Goal: Transaction & Acquisition: Download file/media

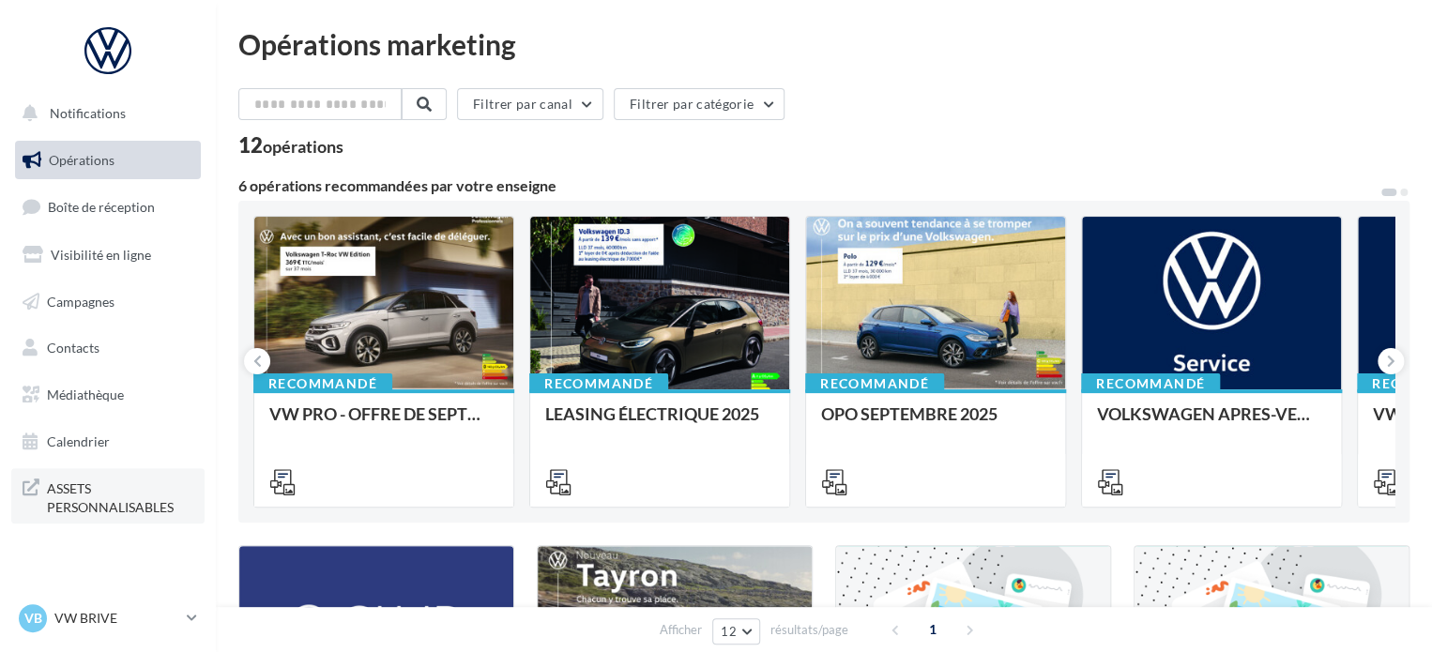
click at [92, 498] on span "ASSETS PERSONNALISABLES" at bounding box center [120, 496] width 146 height 40
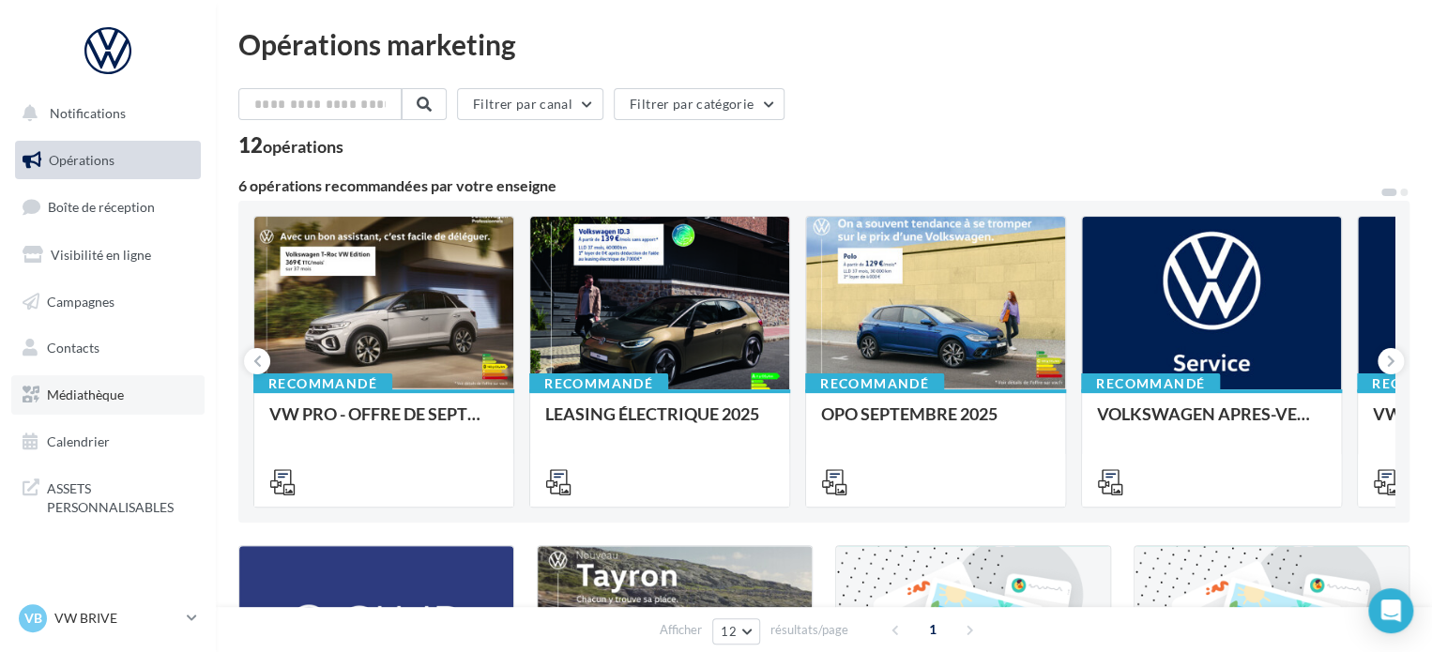
click at [78, 397] on span "Médiathèque" at bounding box center [85, 395] width 77 height 16
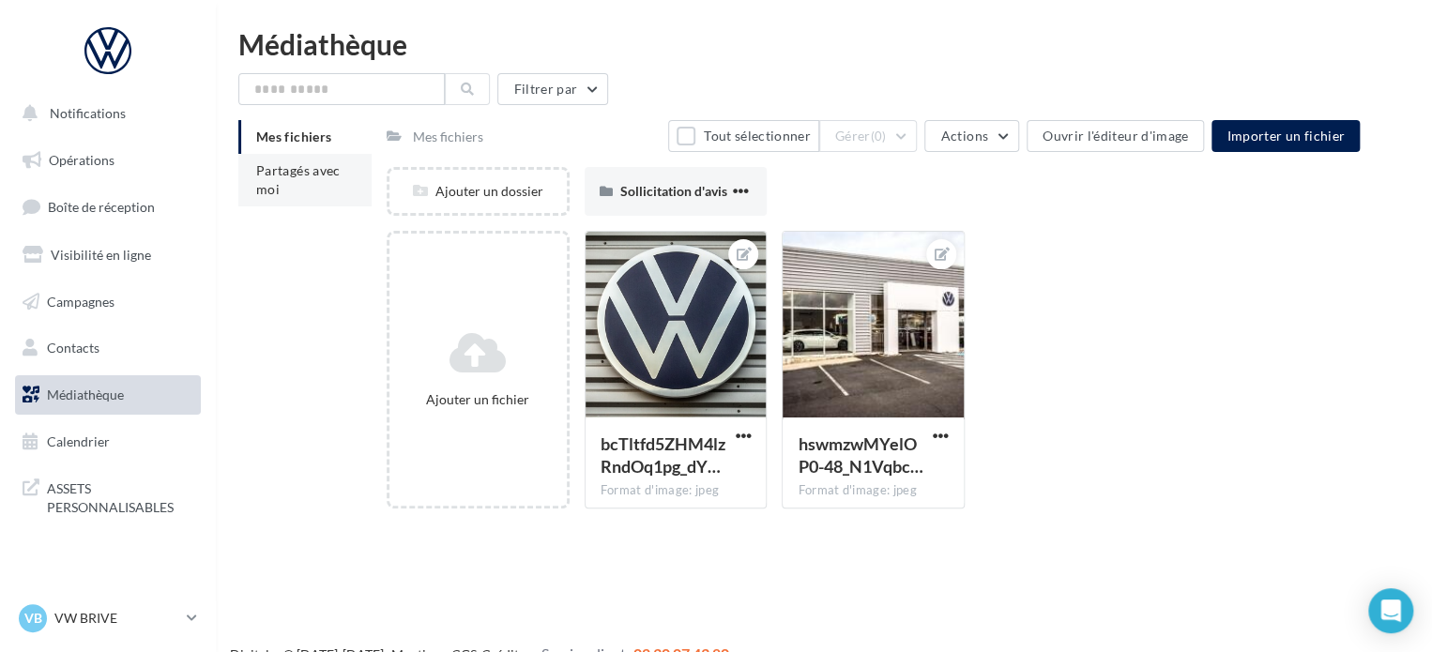
click at [272, 190] on span "Partagés avec moi" at bounding box center [298, 179] width 84 height 35
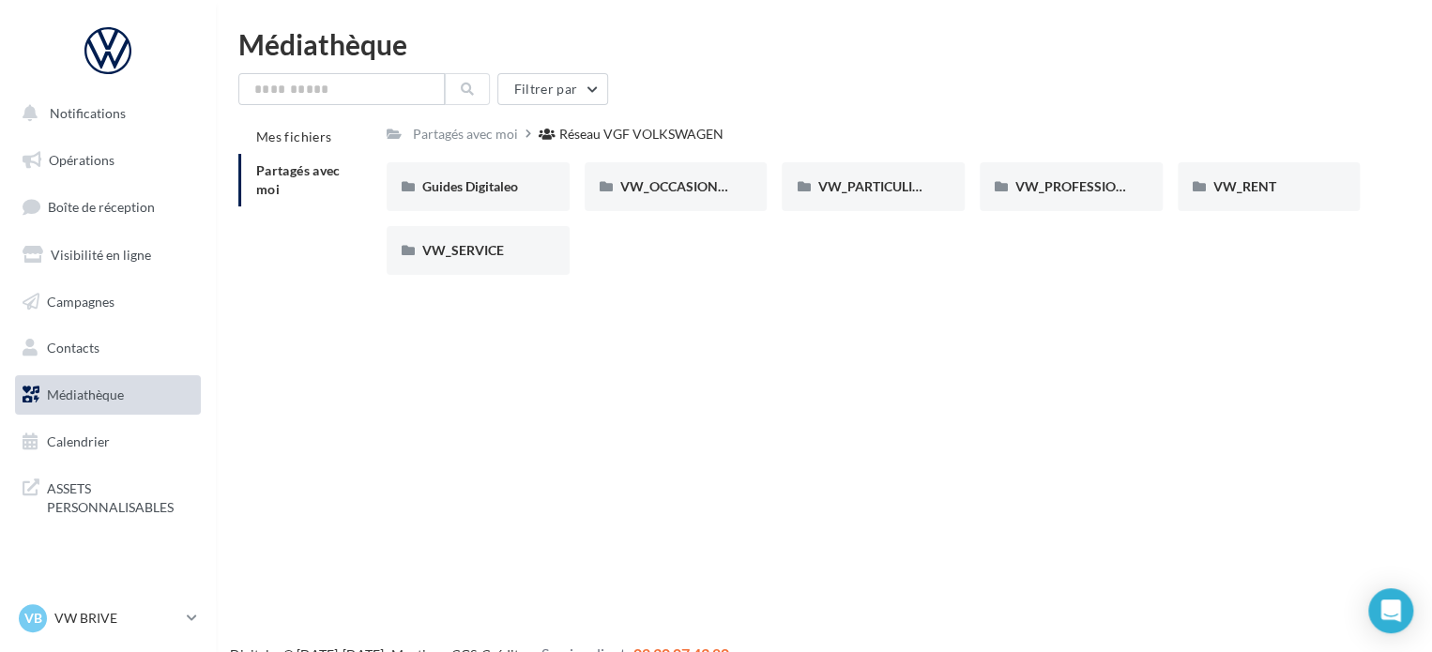
click at [817, 131] on div "Partagés avec moi Réseau VGF VOLKSWAGEN" at bounding box center [873, 133] width 973 height 27
click at [872, 194] on span "VW_PARTICULIERS" at bounding box center [876, 186] width 117 height 16
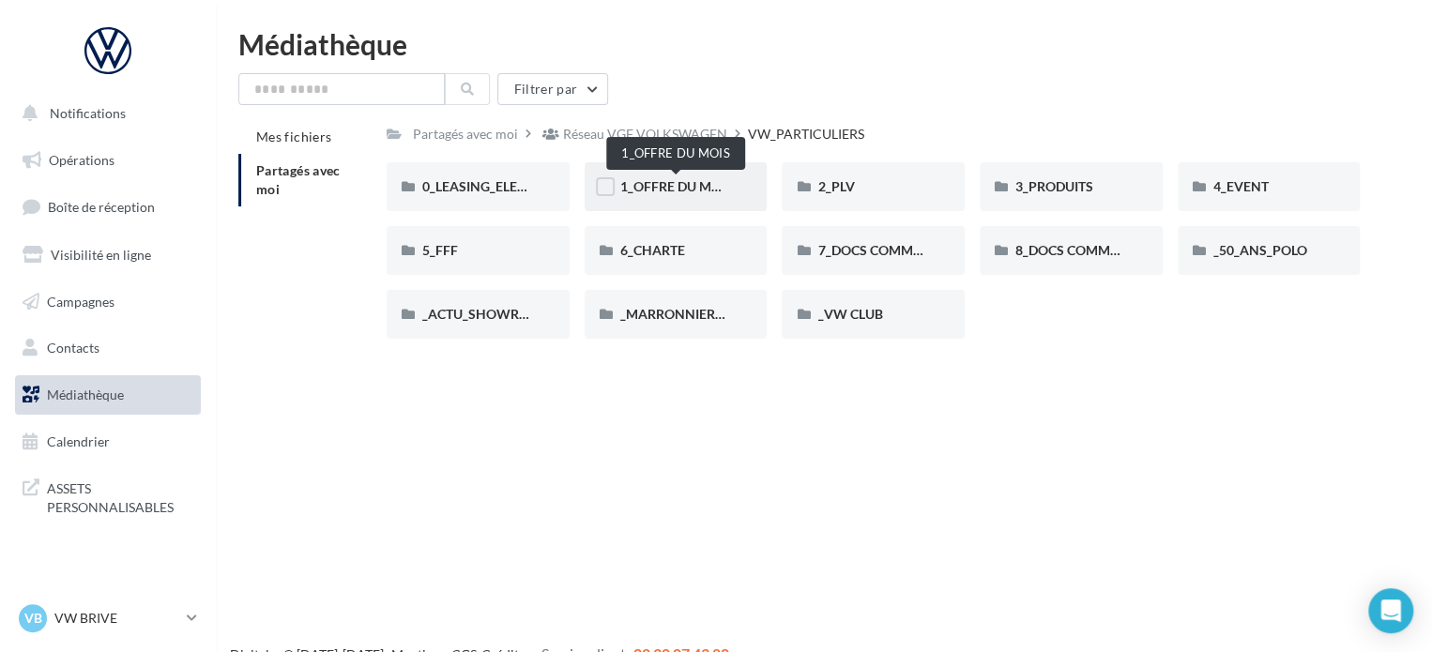
click at [672, 185] on span "1_OFFRE DU MOIS" at bounding box center [676, 186] width 113 height 16
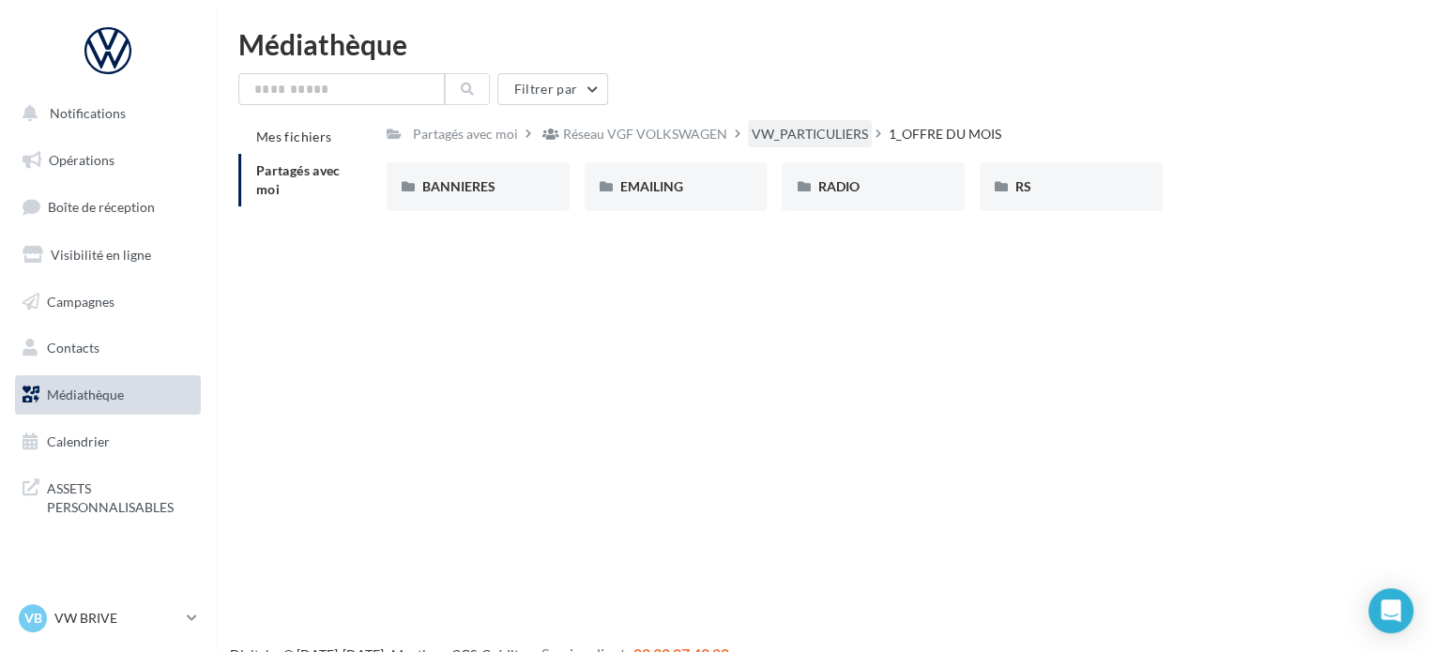
click at [807, 136] on div "VW_PARTICULIERS" at bounding box center [810, 134] width 116 height 19
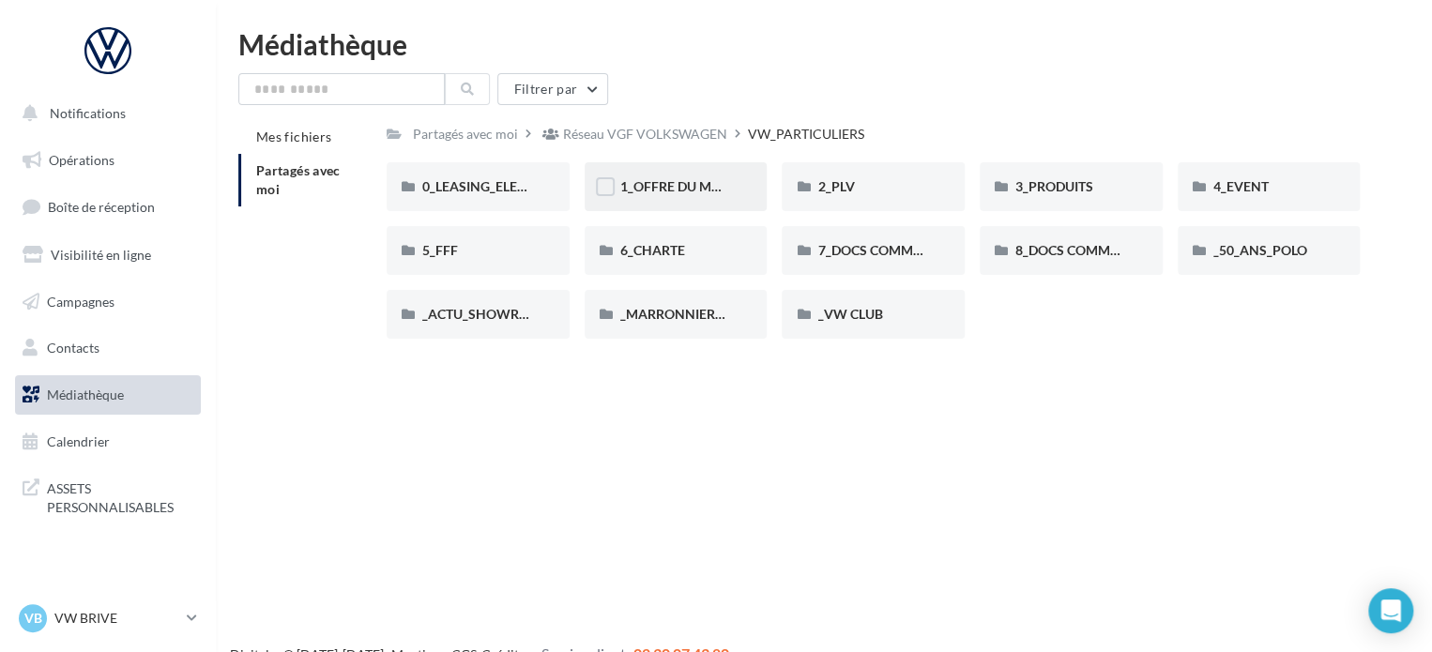
click at [667, 178] on div "1_OFFRE DU MOIS" at bounding box center [676, 186] width 112 height 19
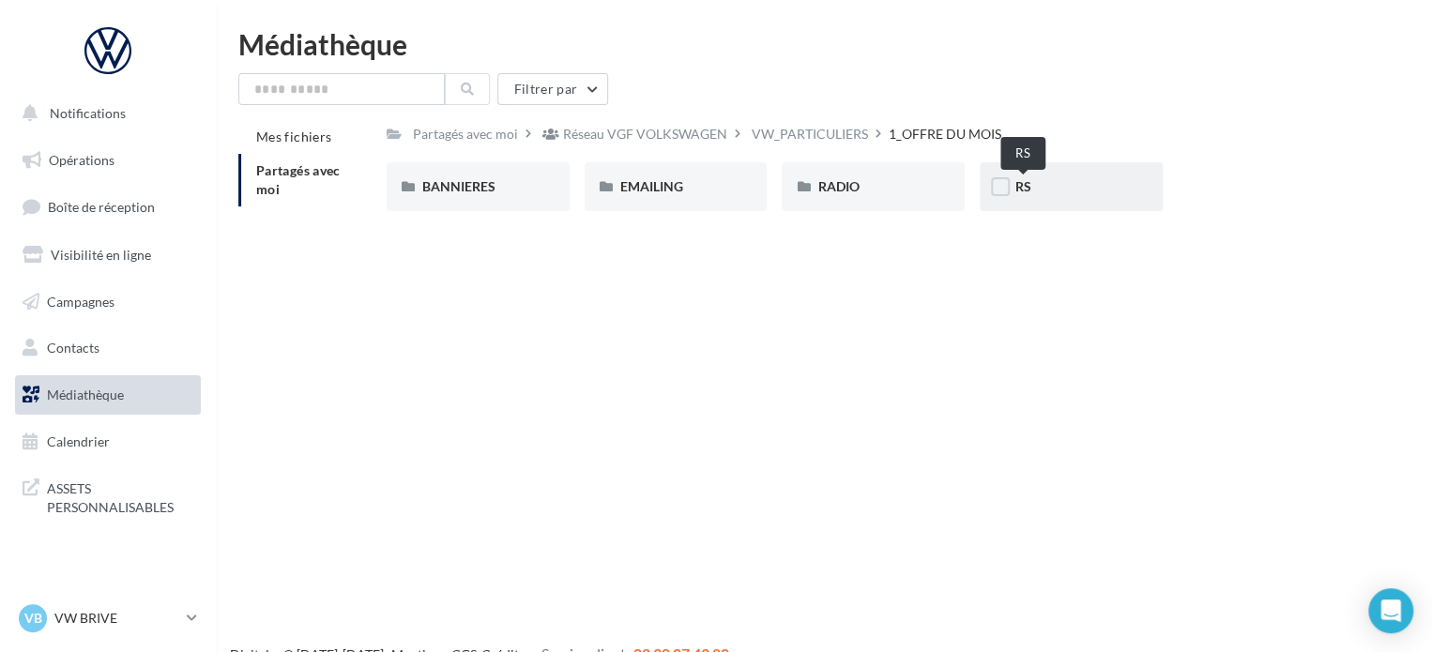
click at [1028, 187] on span "RS" at bounding box center [1024, 186] width 16 height 16
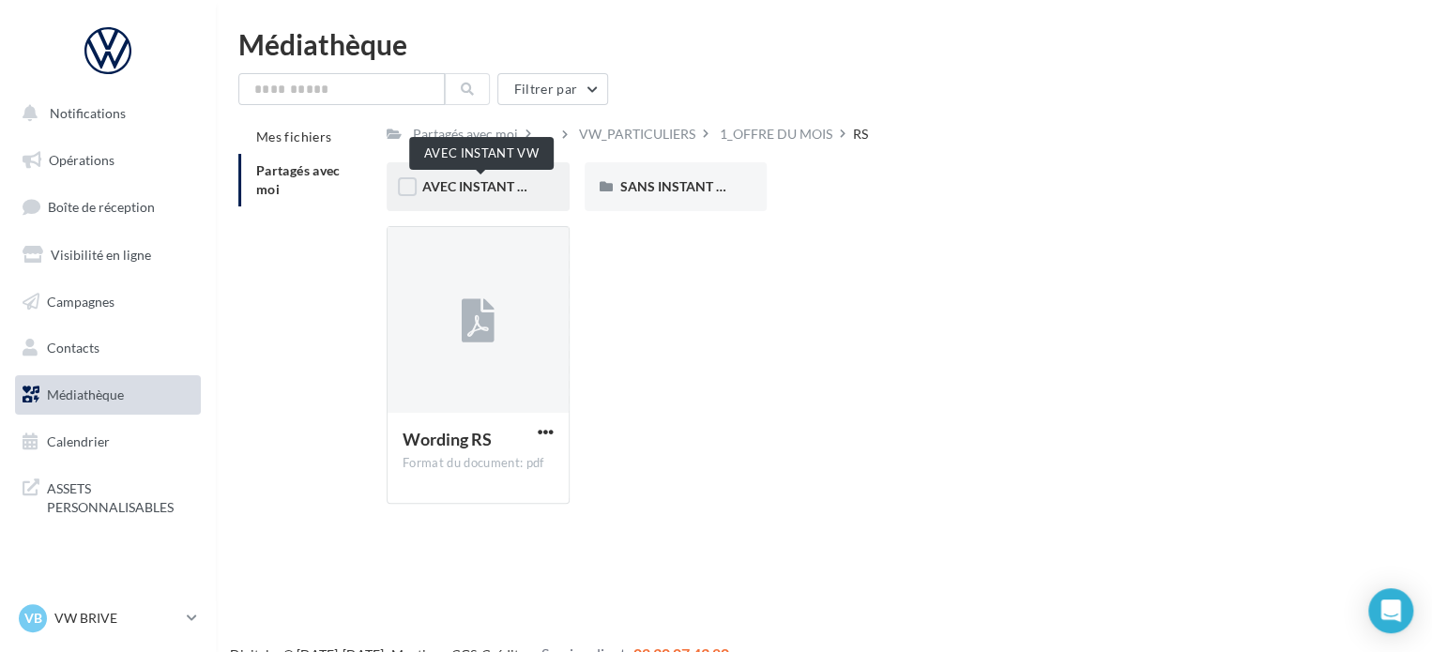
click at [498, 189] on span "AVEC INSTANT VW" at bounding box center [481, 186] width 118 height 16
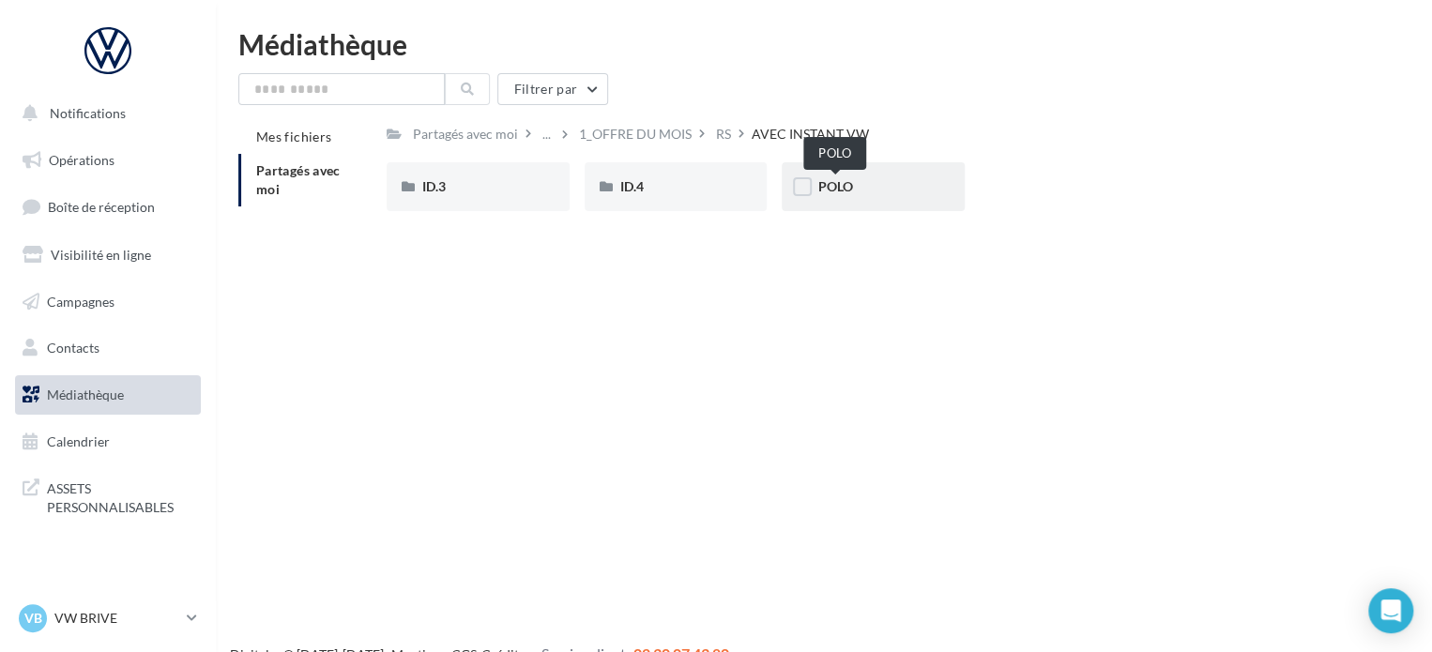
click at [822, 187] on span "POLO" at bounding box center [835, 186] width 35 height 16
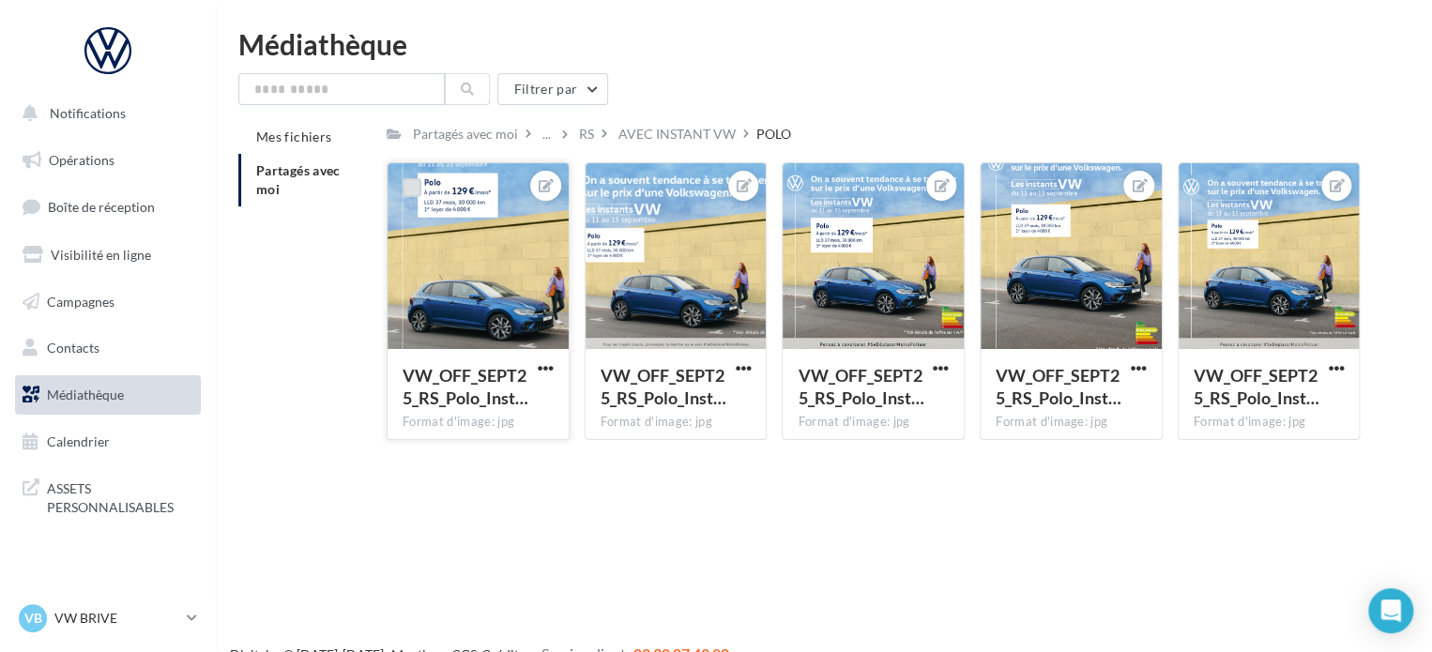
click at [414, 183] on label at bounding box center [412, 187] width 19 height 19
click at [804, 183] on label at bounding box center [807, 187] width 19 height 19
click at [1009, 183] on label at bounding box center [1005, 187] width 19 height 19
click at [1198, 190] on label at bounding box center [1203, 187] width 19 height 19
click at [1139, 361] on span "button" at bounding box center [1139, 368] width 16 height 16
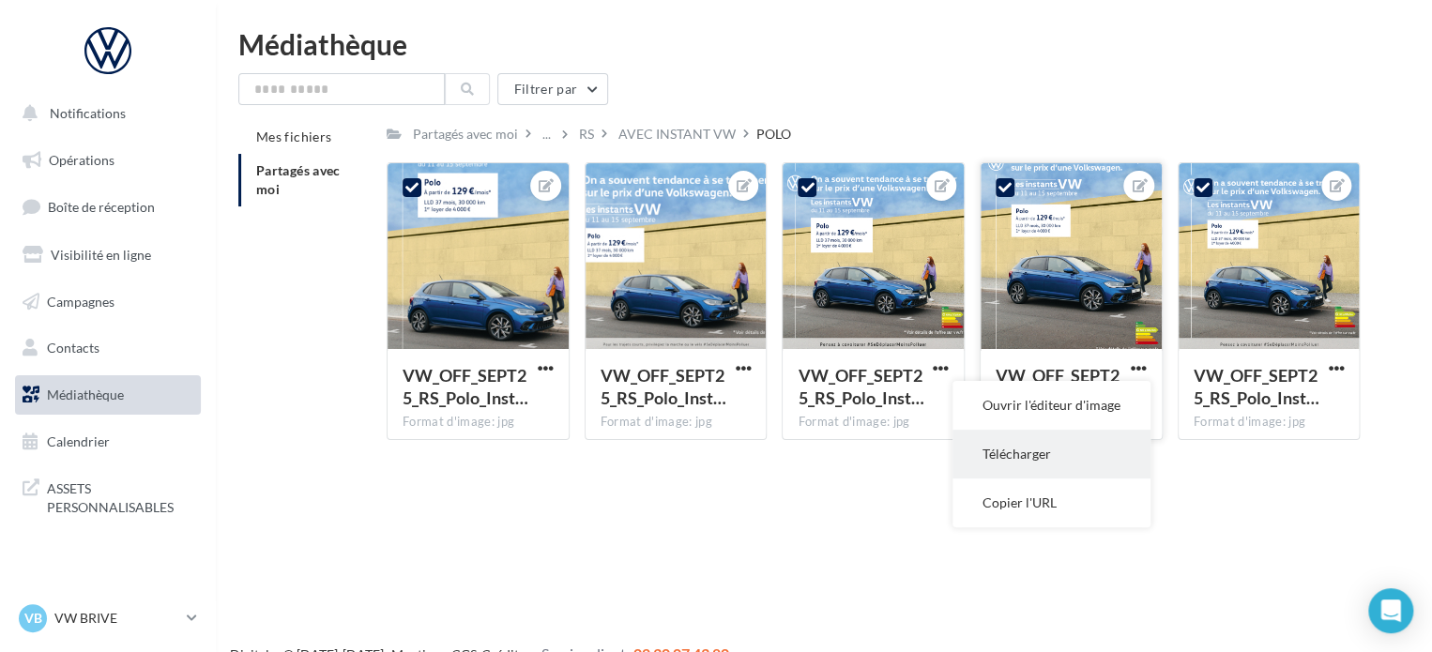
click at [1091, 448] on button "Télécharger" at bounding box center [1052, 454] width 198 height 49
click at [1135, 373] on span "button" at bounding box center [1139, 368] width 16 height 16
click at [1055, 453] on button "Télécharger" at bounding box center [1052, 454] width 198 height 49
click at [942, 366] on span "button" at bounding box center [941, 368] width 16 height 16
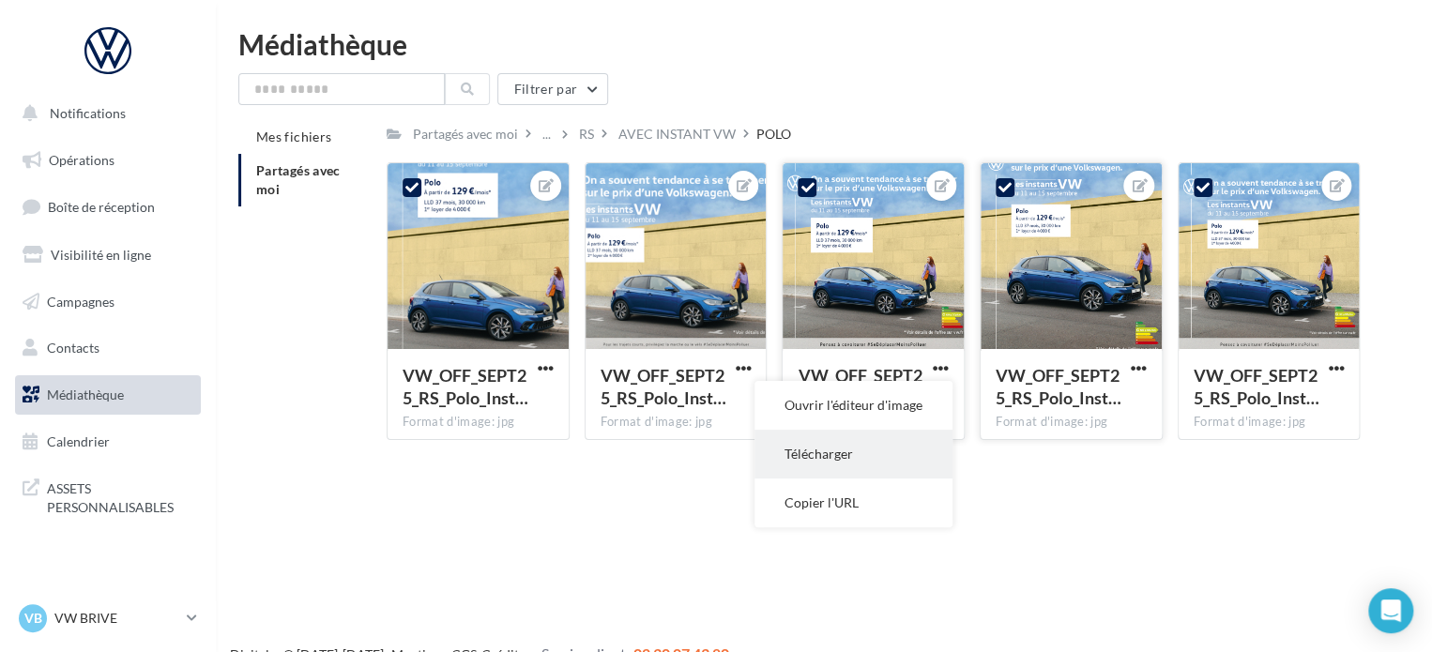
click at [864, 442] on button "Télécharger" at bounding box center [854, 454] width 198 height 49
click at [543, 364] on span "button" at bounding box center [546, 368] width 16 height 16
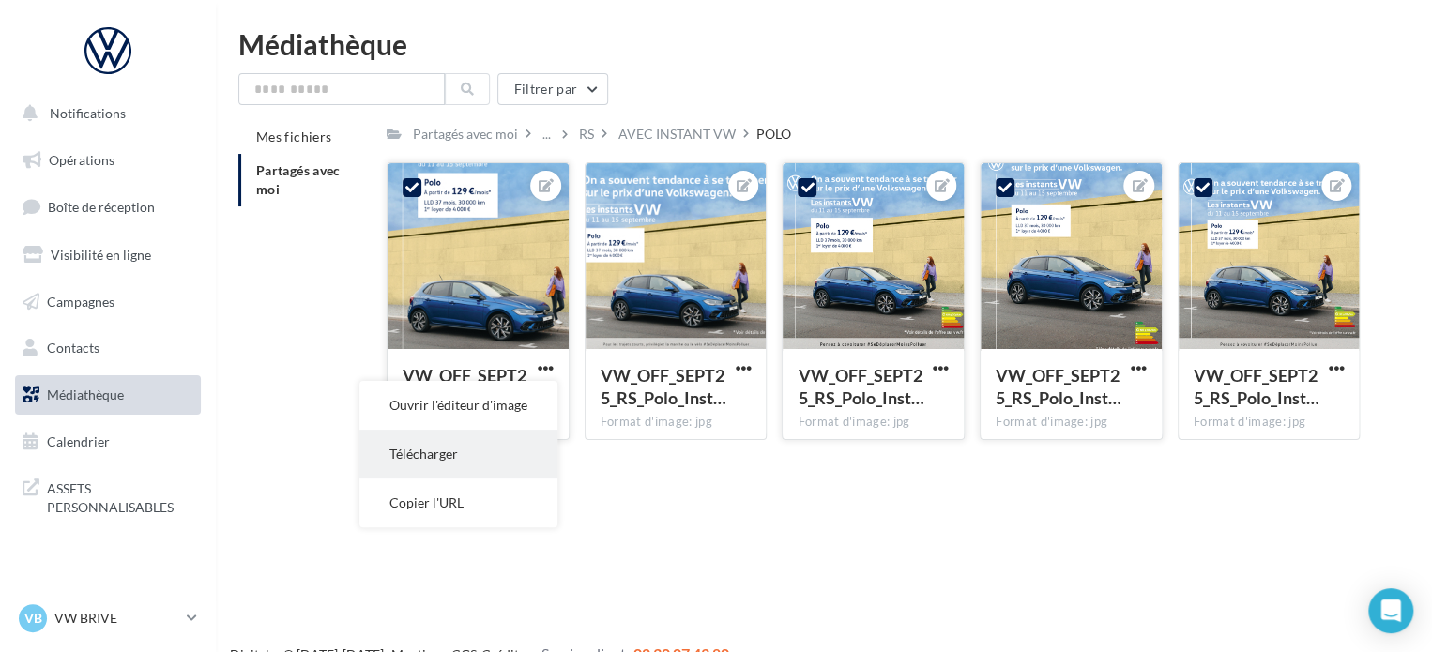
click at [480, 440] on button "Télécharger" at bounding box center [459, 454] width 198 height 49
click at [110, 625] on p "VW BRIVE" at bounding box center [116, 618] width 125 height 19
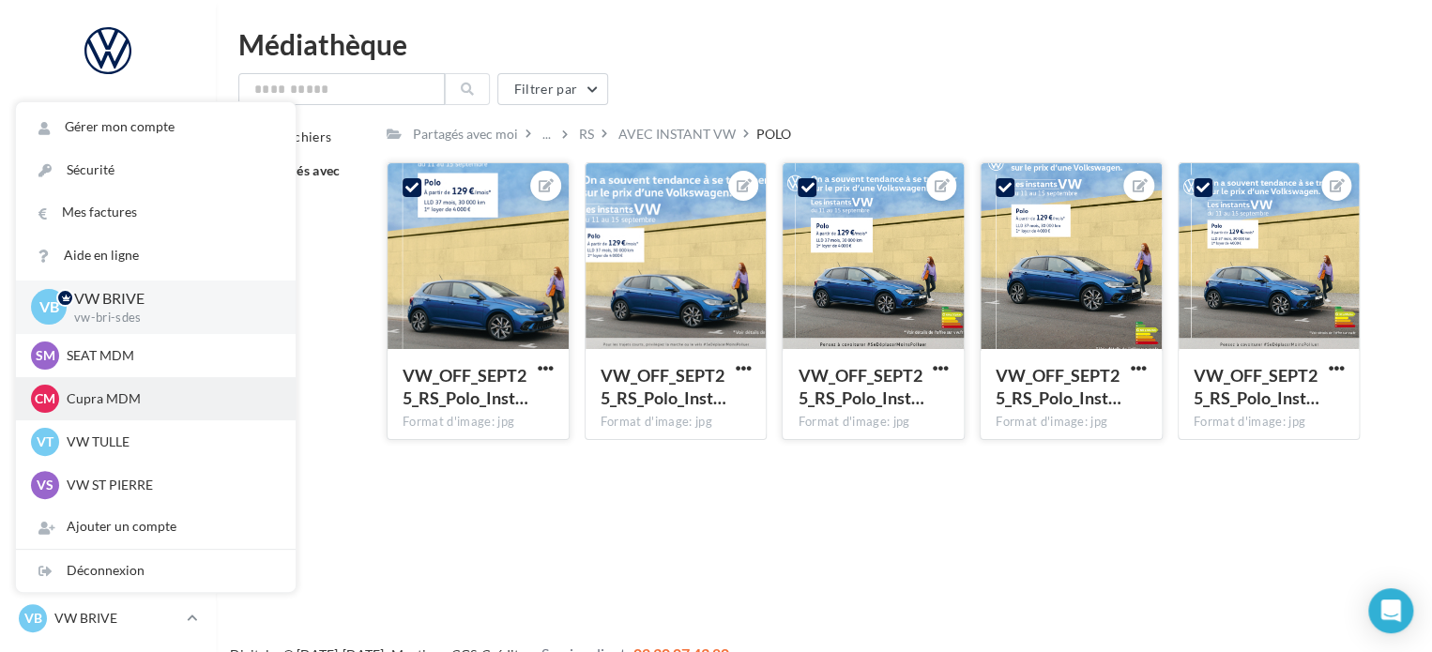
click at [109, 407] on p "Cupra MDM" at bounding box center [170, 399] width 207 height 19
